Goal: Task Accomplishment & Management: Manage account settings

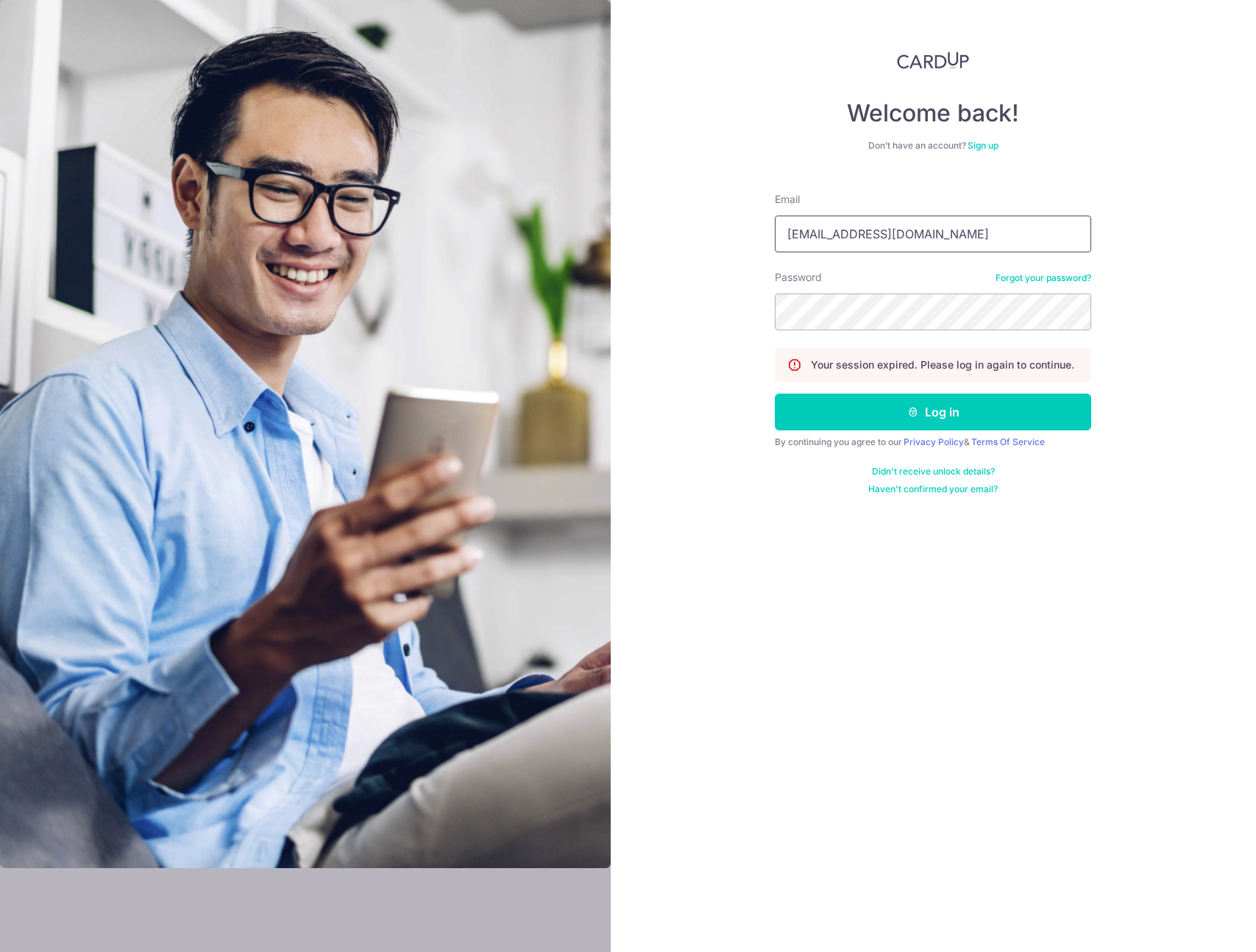
type input "[EMAIL_ADDRESS][DOMAIN_NAME]"
click at [775, 394] on button "Log in" at bounding box center [933, 412] width 317 height 37
